Goal: Transaction & Acquisition: Purchase product/service

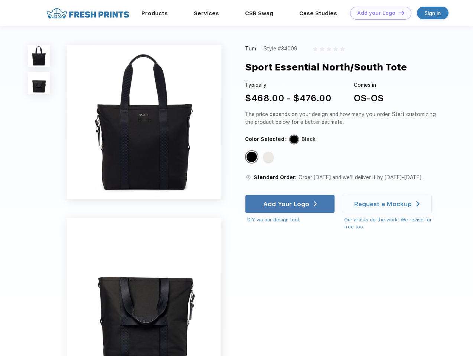
click at [378, 13] on link "Add your Logo Design Tool" at bounding box center [380, 13] width 61 height 13
click at [0, 0] on div "Design Tool" at bounding box center [0, 0] width 0 height 0
click at [398, 13] on link "Add your Logo Design Tool" at bounding box center [380, 13] width 61 height 13
click at [39, 56] on img at bounding box center [39, 56] width 22 height 22
click at [39, 83] on img at bounding box center [39, 83] width 22 height 22
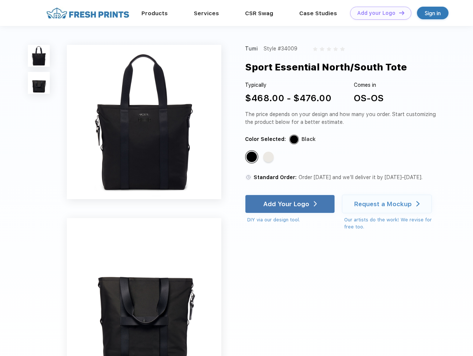
click at [252, 157] on div "Standard Color" at bounding box center [252, 157] width 10 height 10
click at [269, 157] on div "Standard Color" at bounding box center [268, 157] width 10 height 10
click at [291, 204] on div "Add Your Logo" at bounding box center [286, 203] width 46 height 7
click at [388, 204] on div "Request a Mockup" at bounding box center [383, 203] width 58 height 7
